Goal: Information Seeking & Learning: Learn about a topic

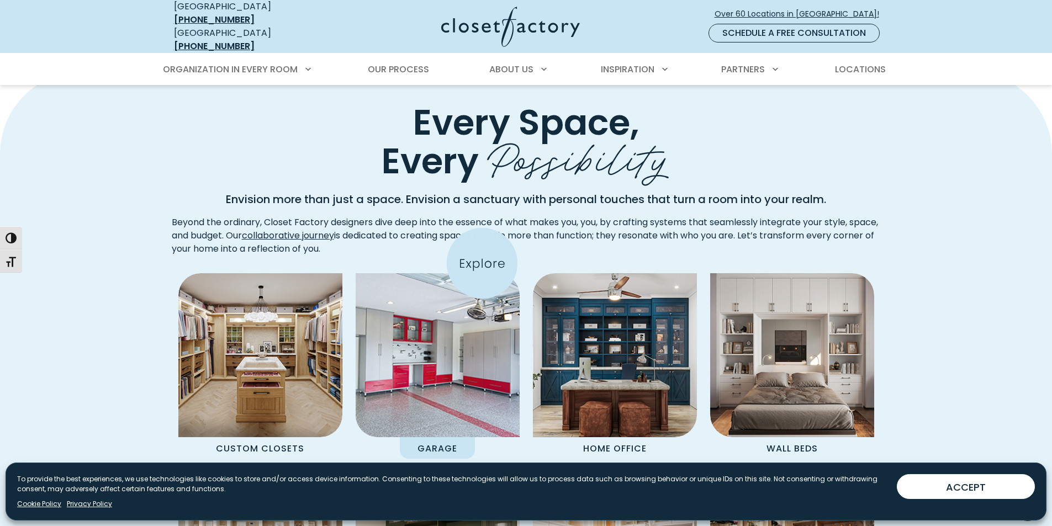
scroll to position [773, 0]
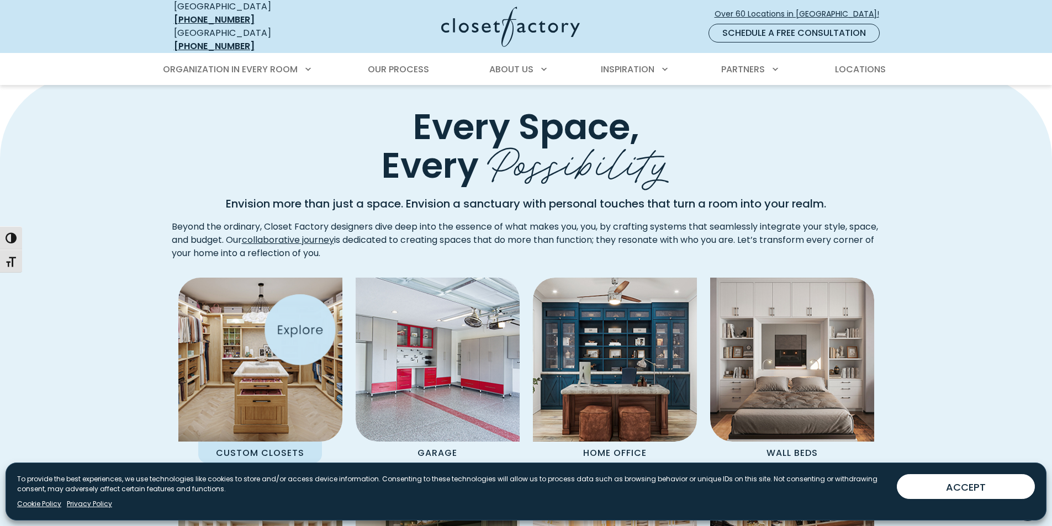
click at [289, 364] on img "Spaces Grid" at bounding box center [260, 359] width 181 height 181
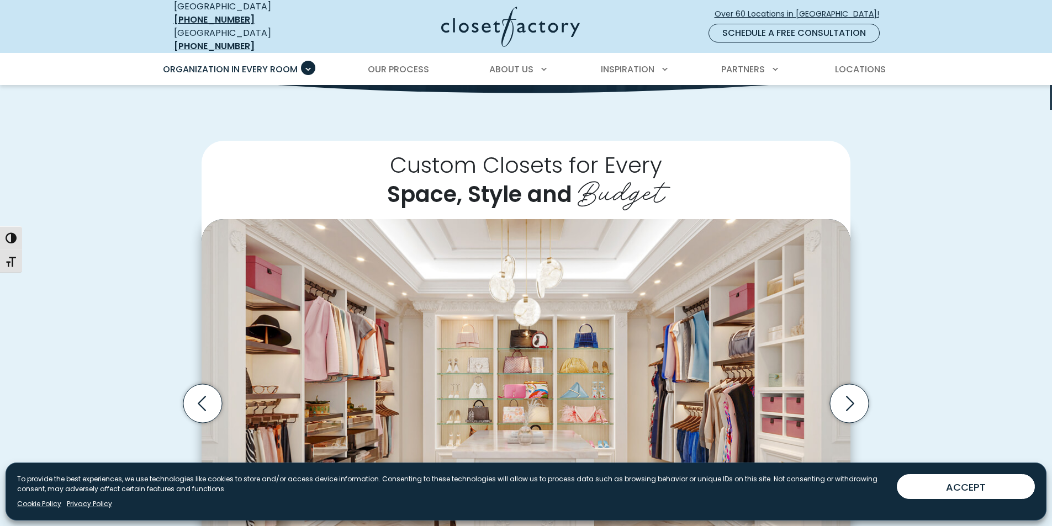
scroll to position [276, 0]
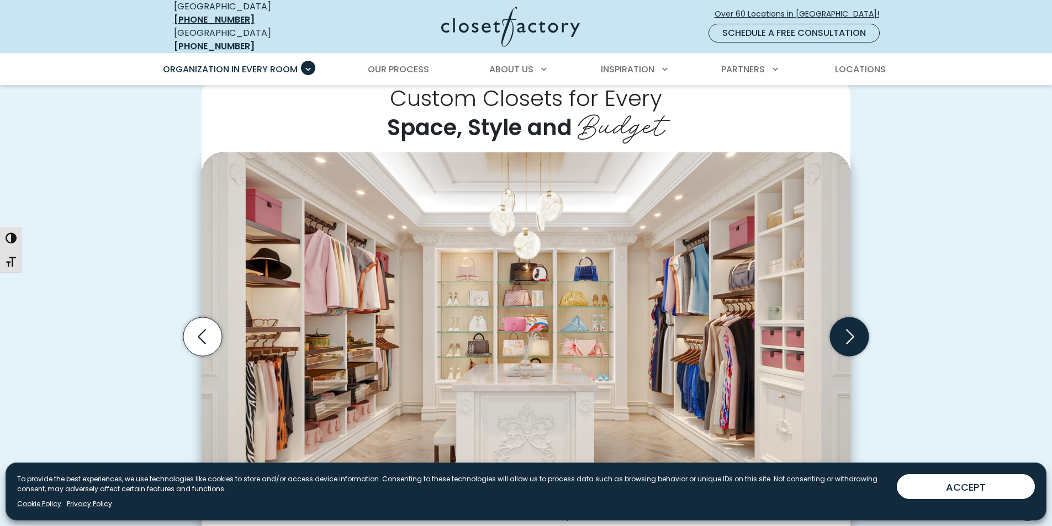
click at [842, 329] on icon "Next slide" at bounding box center [849, 336] width 39 height 39
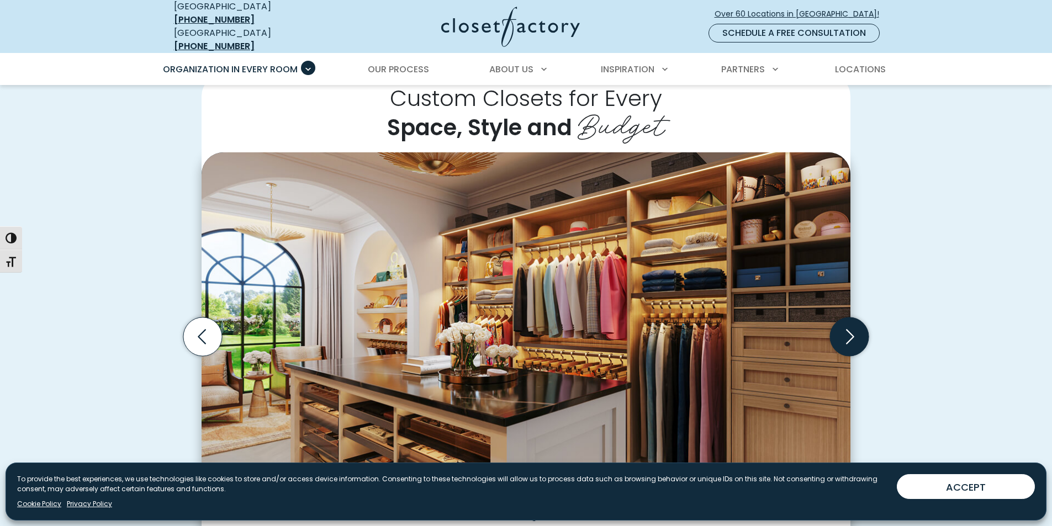
scroll to position [331, 0]
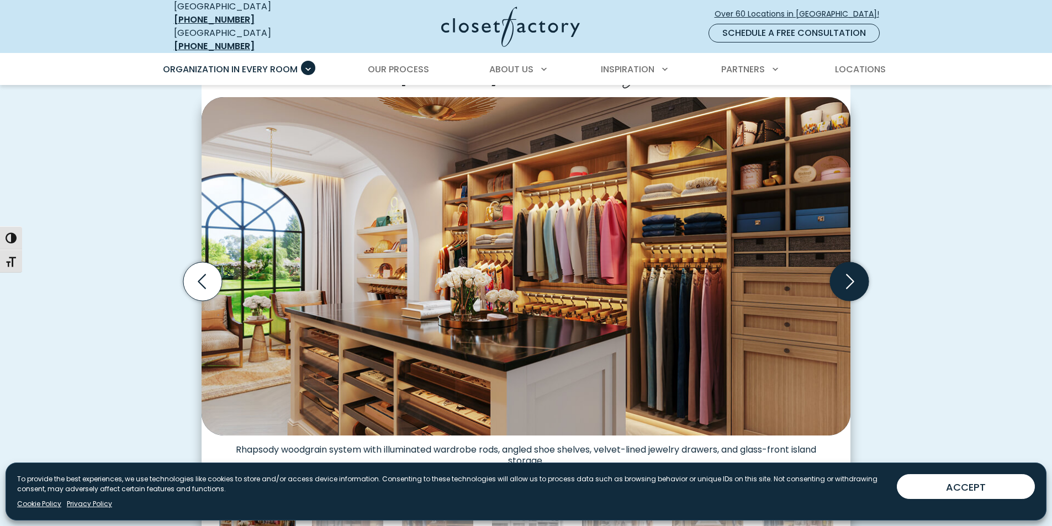
click at [849, 290] on icon "Next slide" at bounding box center [849, 281] width 39 height 39
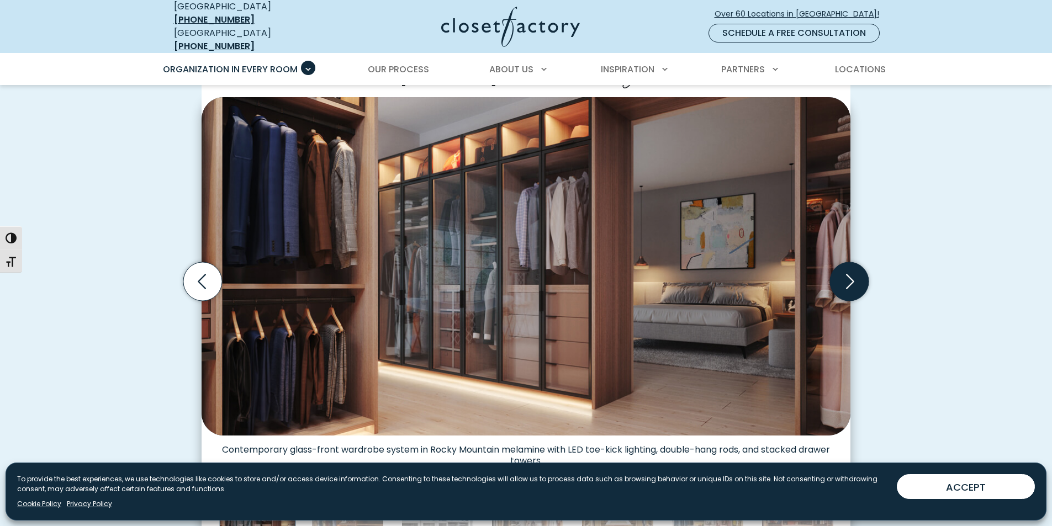
click at [847, 284] on icon "Next slide" at bounding box center [849, 281] width 39 height 39
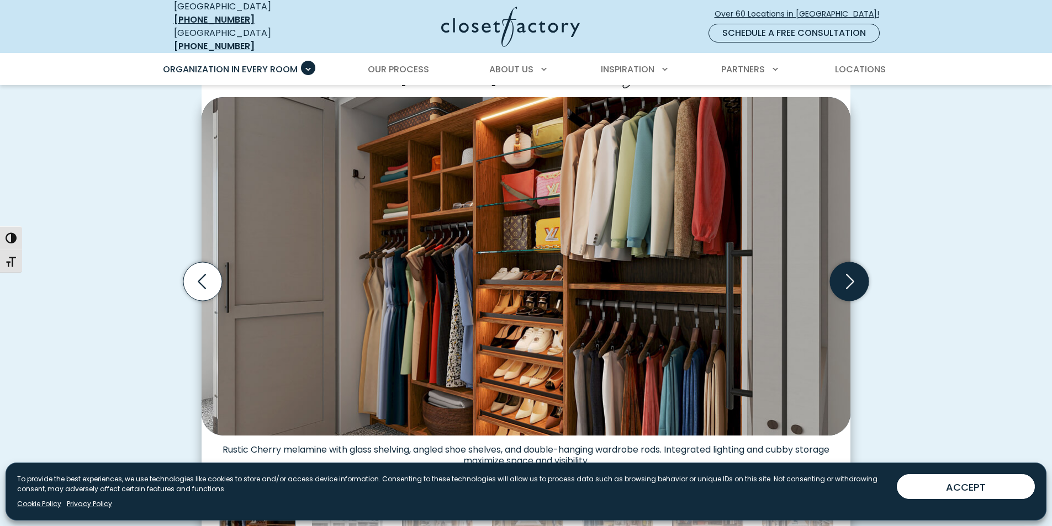
click at [847, 284] on icon "Next slide" at bounding box center [849, 281] width 39 height 39
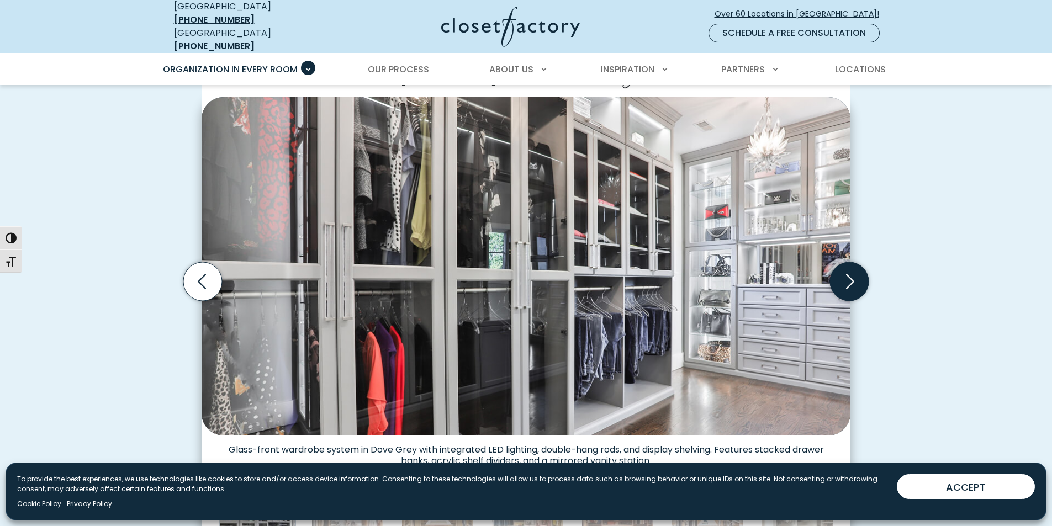
click at [845, 284] on icon "Next slide" at bounding box center [849, 281] width 39 height 39
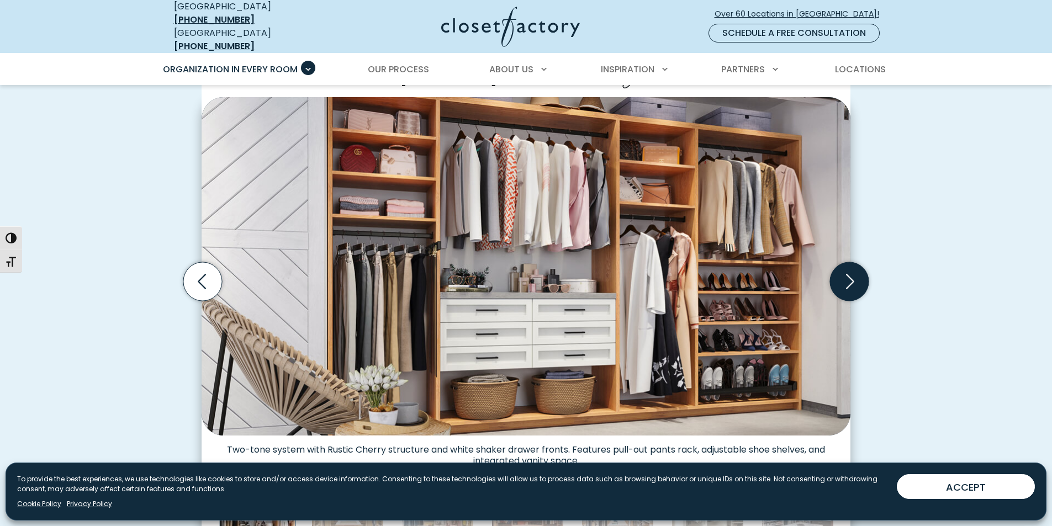
click at [845, 287] on icon "Next slide" at bounding box center [849, 281] width 39 height 39
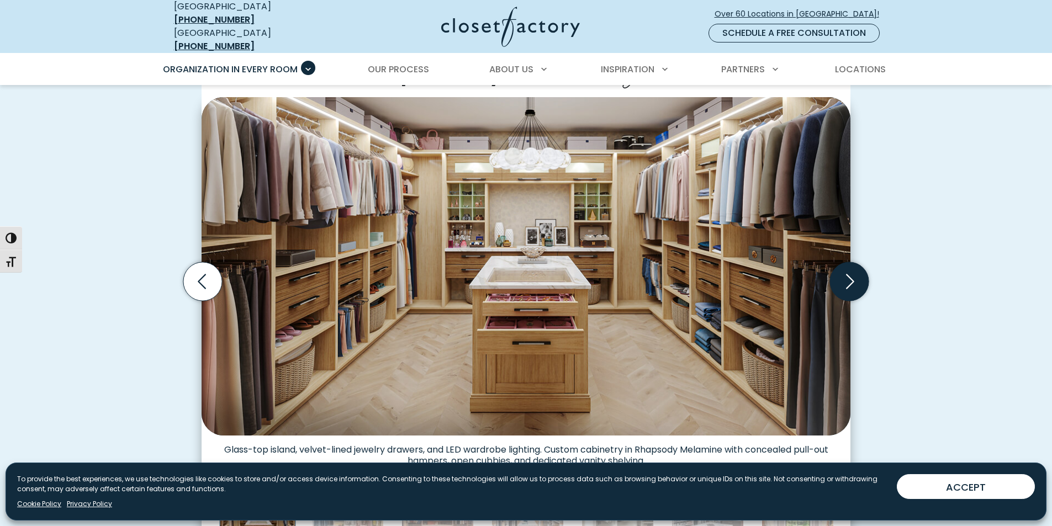
click at [839, 281] on icon "Next slide" at bounding box center [849, 281] width 39 height 39
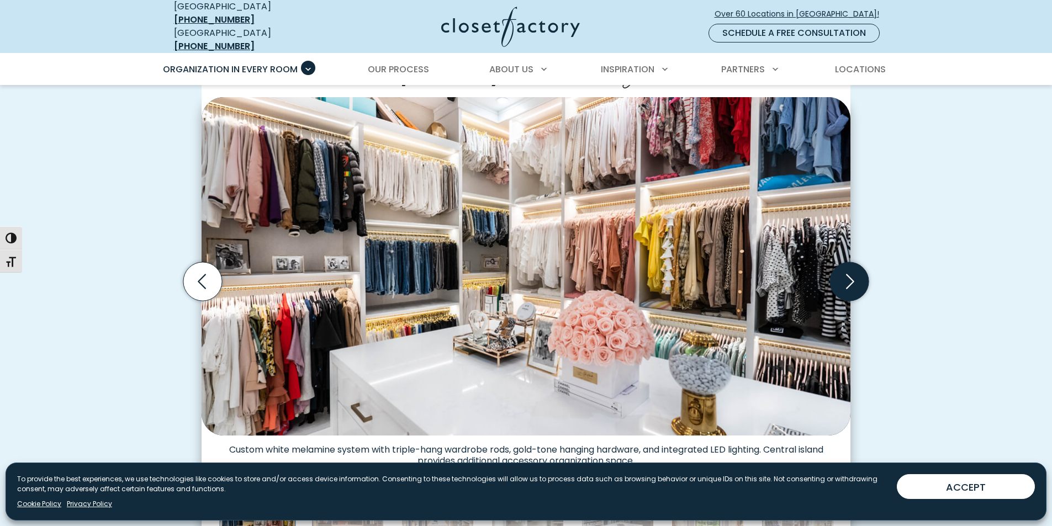
click at [853, 284] on icon "Next slide" at bounding box center [849, 281] width 39 height 39
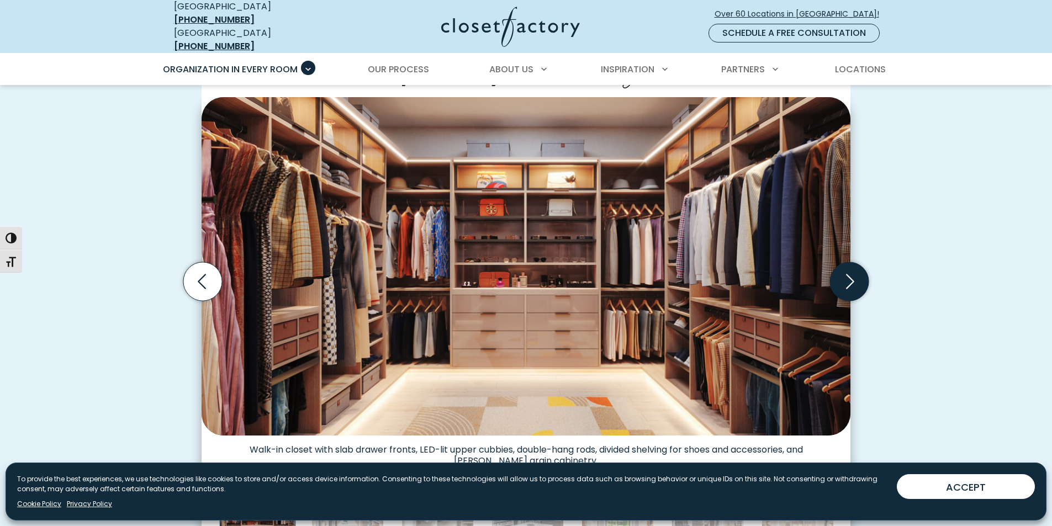
click at [847, 283] on icon "Next slide" at bounding box center [849, 281] width 39 height 39
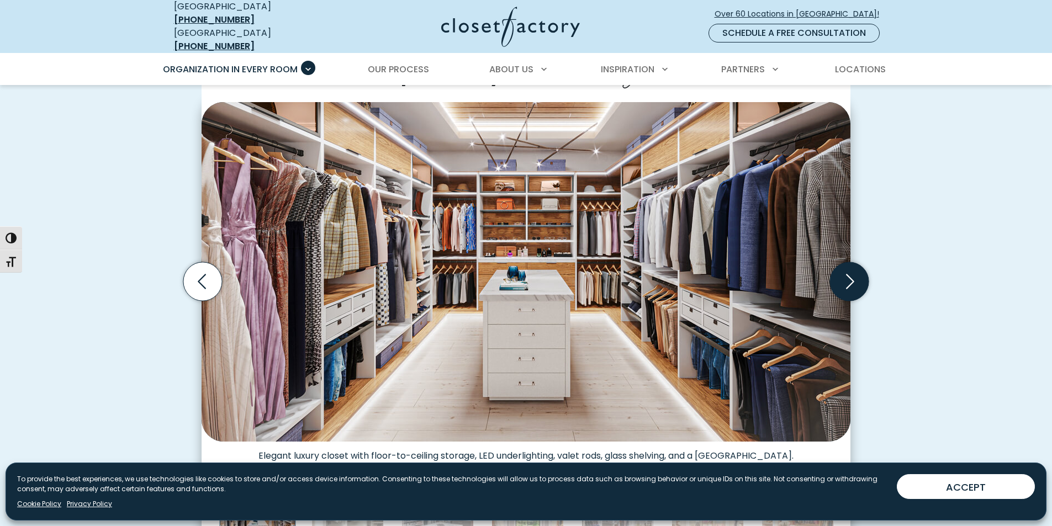
click at [847, 283] on icon "Next slide" at bounding box center [849, 281] width 39 height 39
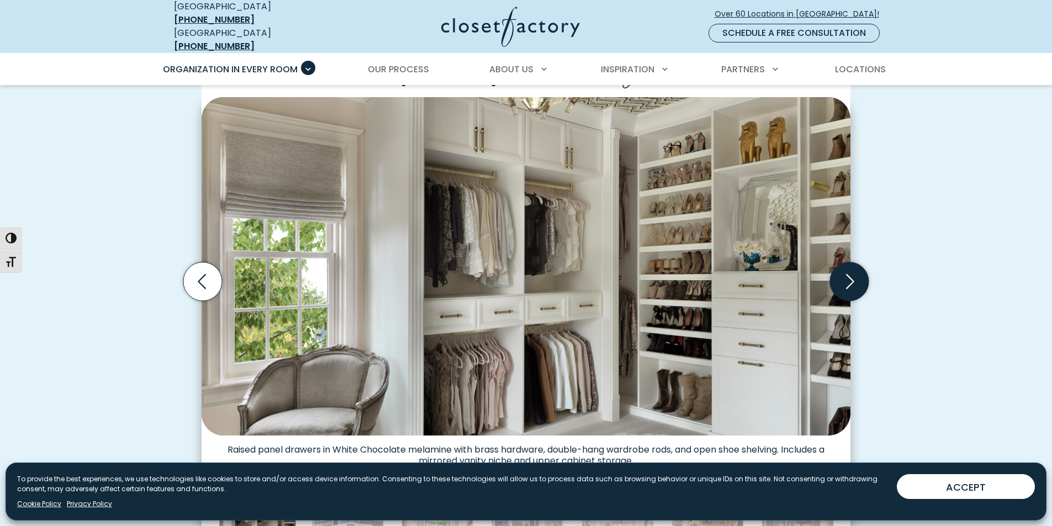
click at [847, 283] on icon "Next slide" at bounding box center [849, 281] width 39 height 39
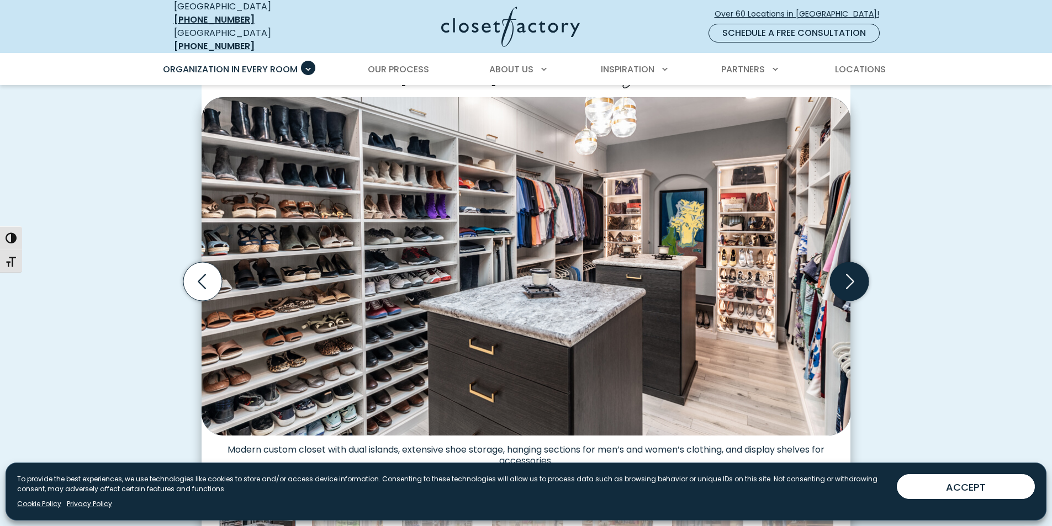
click at [853, 269] on icon "Next slide" at bounding box center [849, 281] width 39 height 39
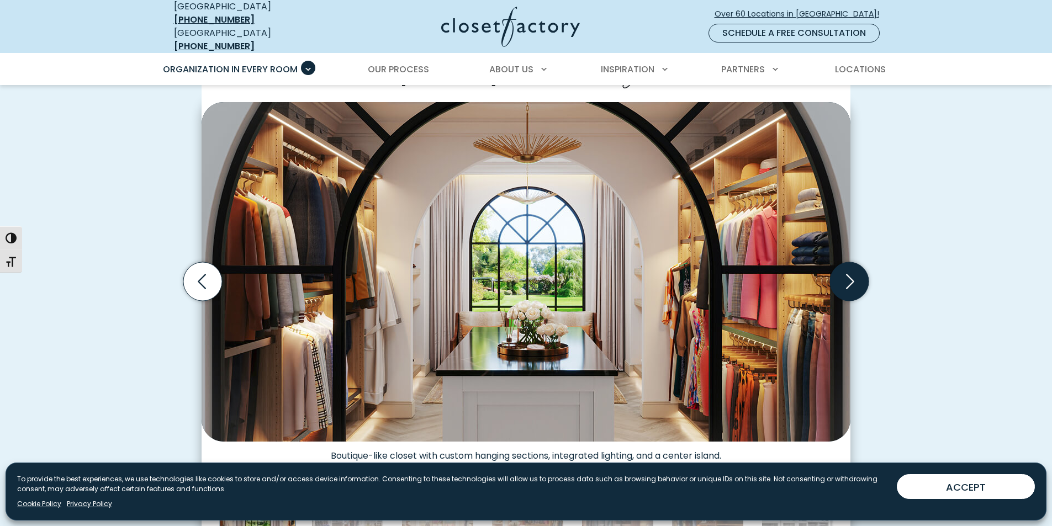
click at [849, 275] on icon "Next slide" at bounding box center [849, 281] width 39 height 39
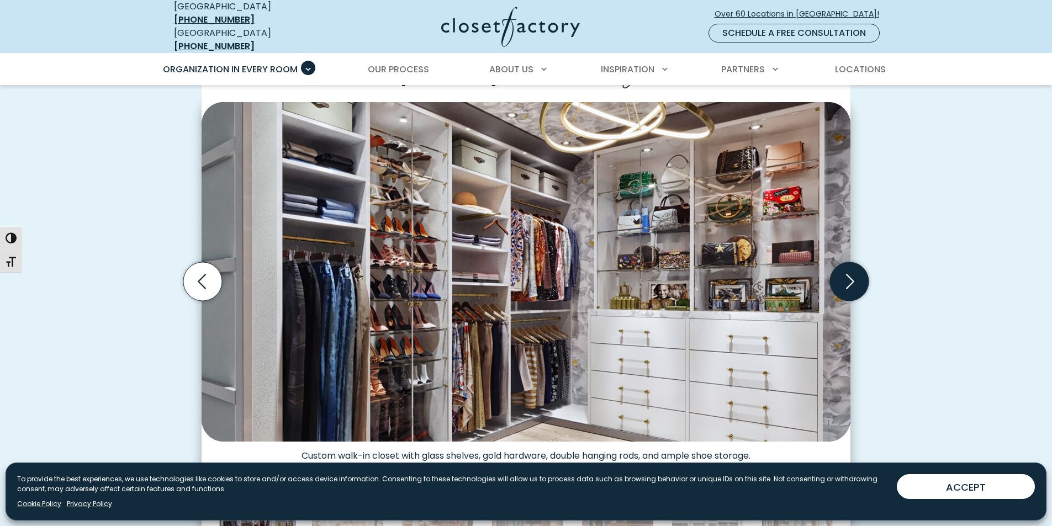
click at [849, 275] on icon "Next slide" at bounding box center [849, 281] width 39 height 39
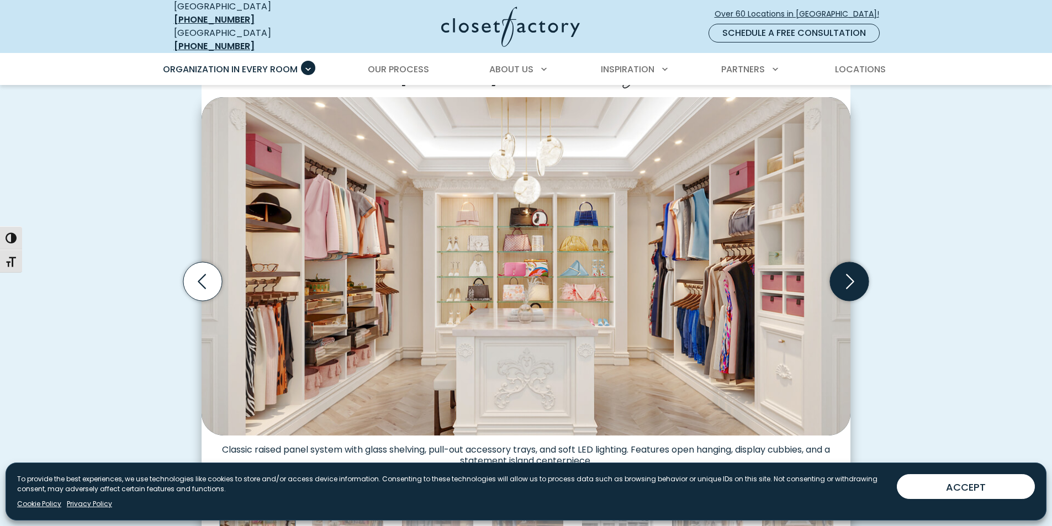
click at [849, 275] on icon "Next slide" at bounding box center [849, 281] width 39 height 39
